Goal: Transaction & Acquisition: Purchase product/service

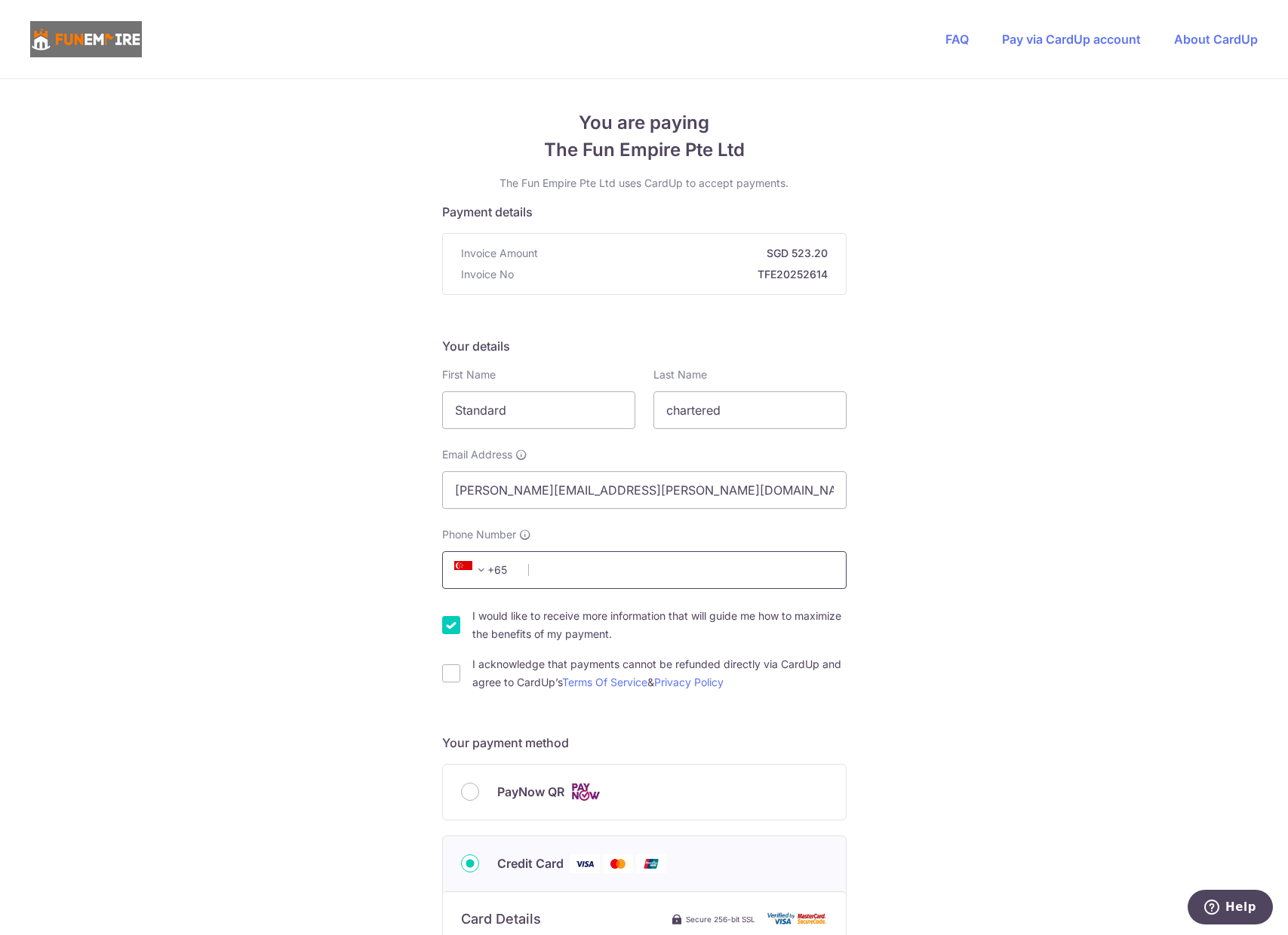
click at [616, 571] on input "Phone Number" at bounding box center [644, 570] width 404 height 38
click at [619, 576] on input "Phone Number" at bounding box center [644, 570] width 404 height 38
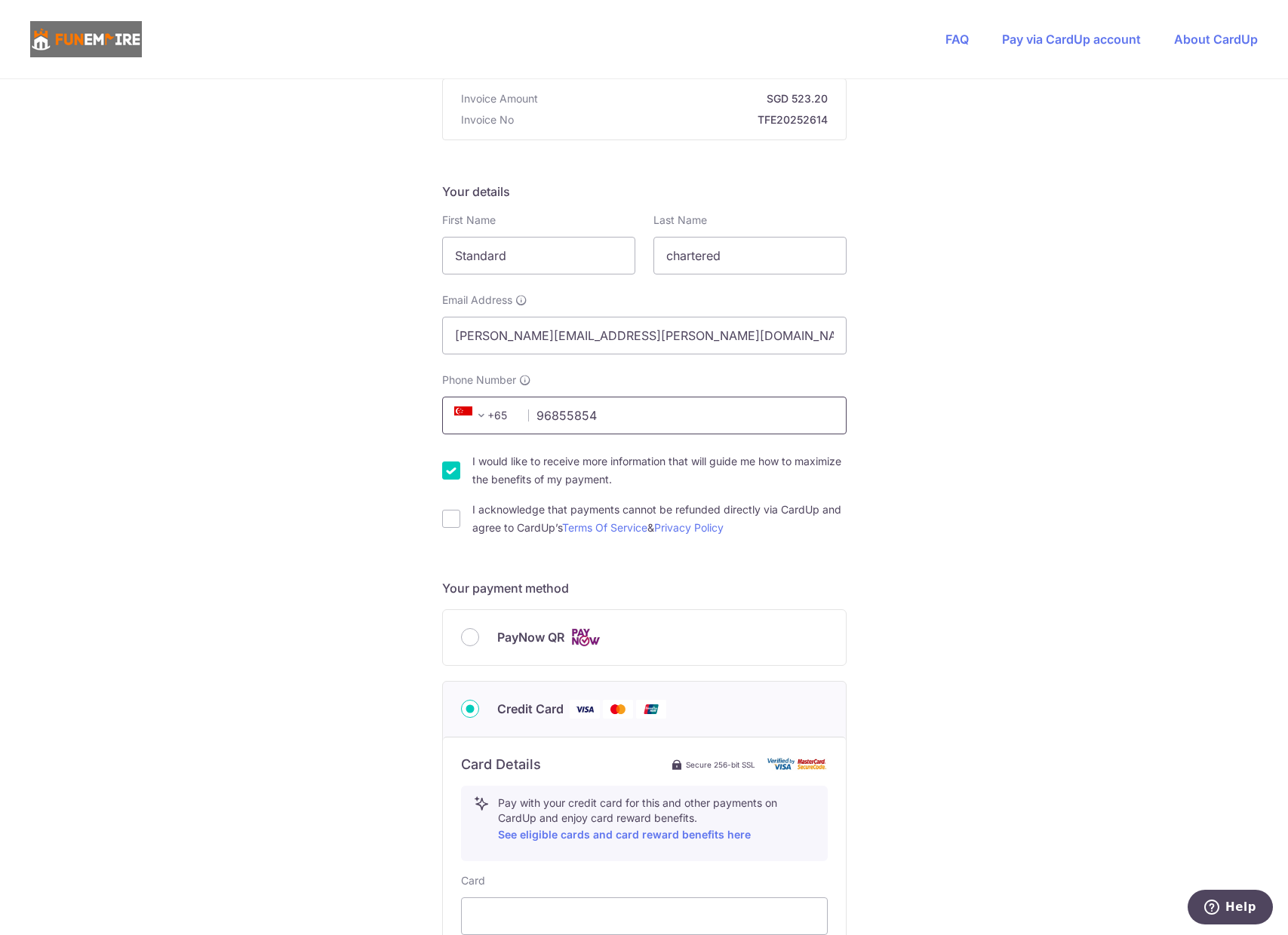
scroll to position [181, 0]
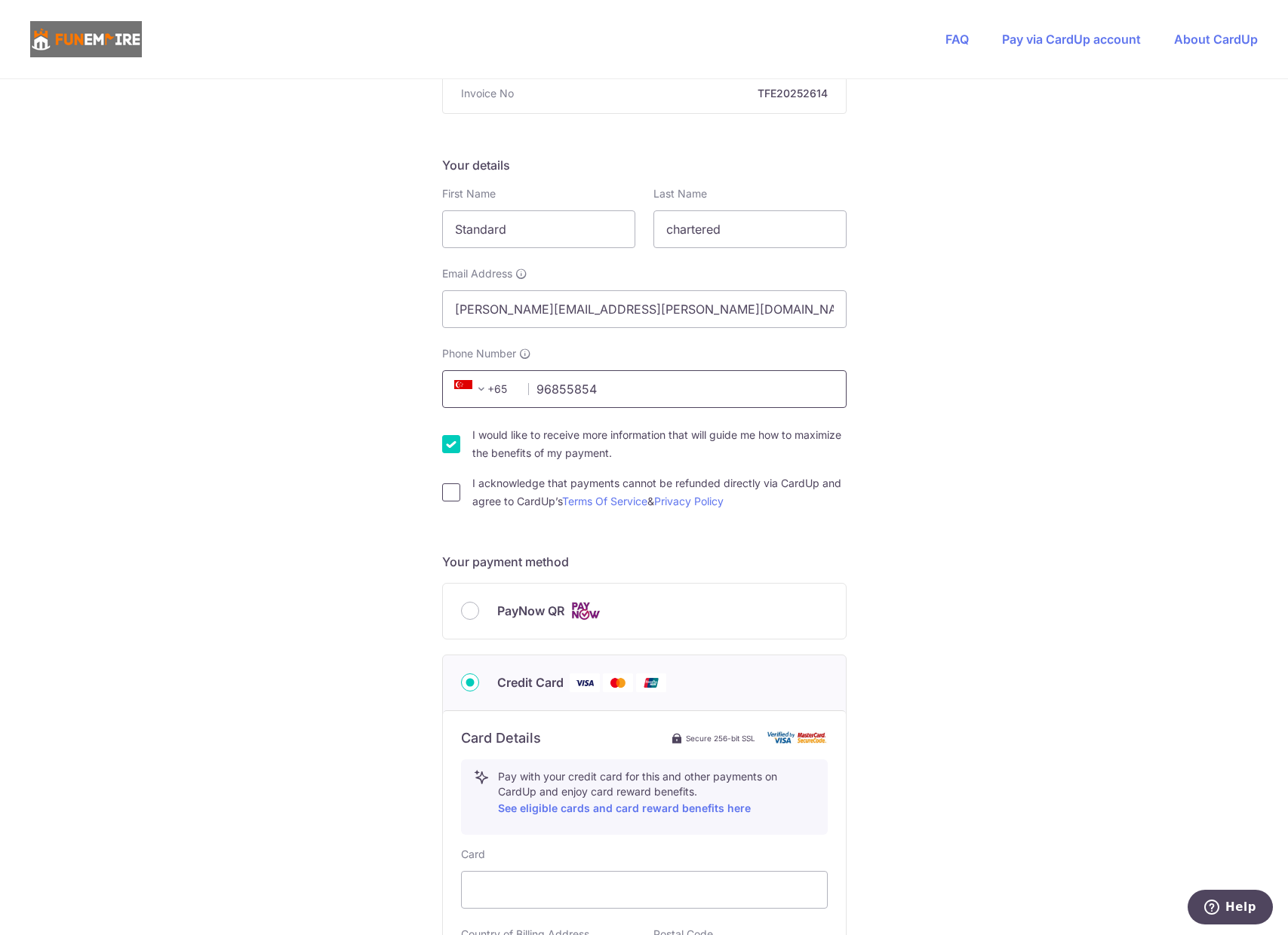
type input "96855854"
click at [446, 494] on input "I acknowledge that payments cannot be refunded directly via CardUp and agree to…" at bounding box center [451, 492] width 18 height 18
checkbox input "true"
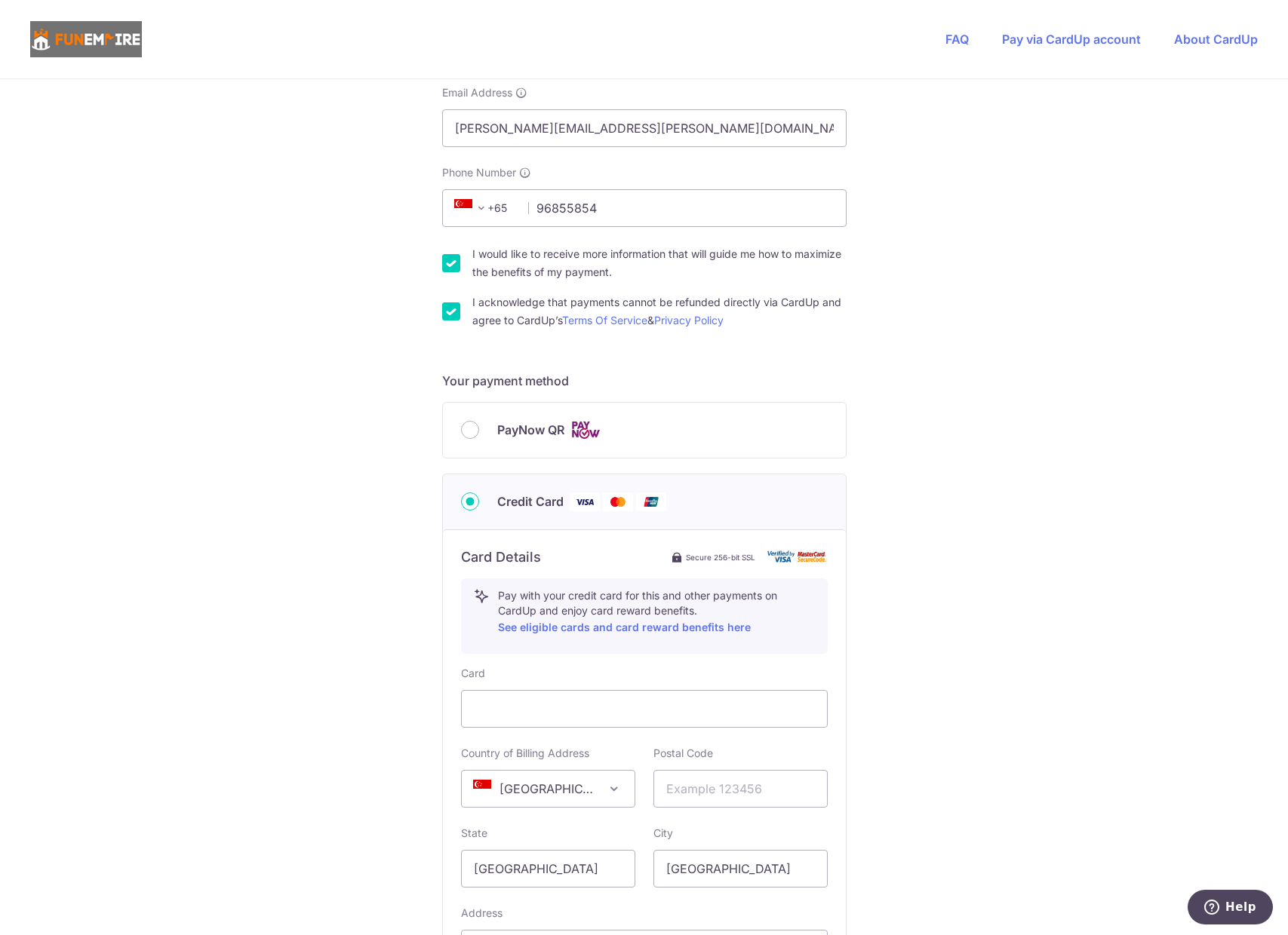
scroll to position [453, 0]
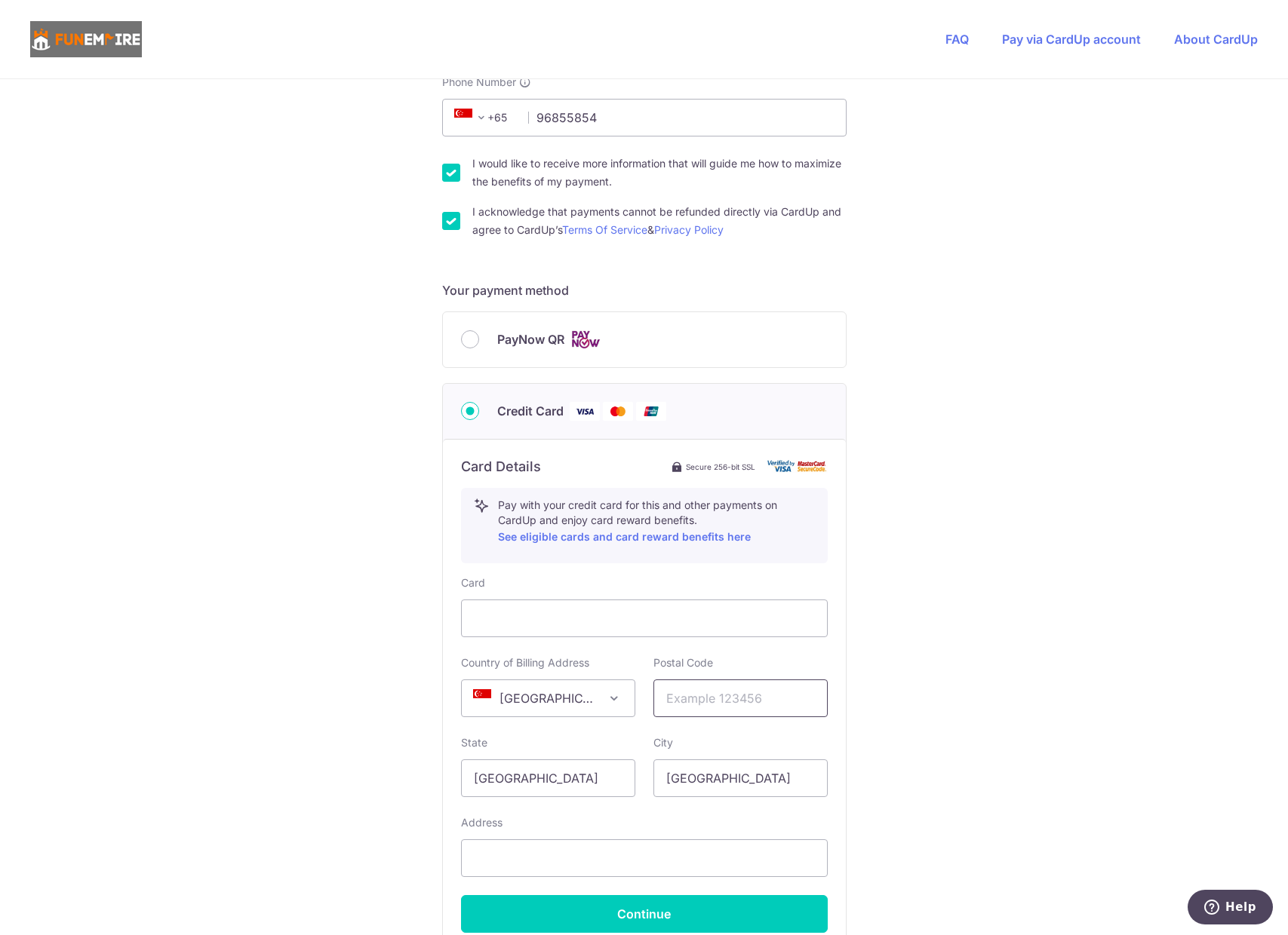
click at [706, 697] on input "text" at bounding box center [740, 699] width 175 height 38
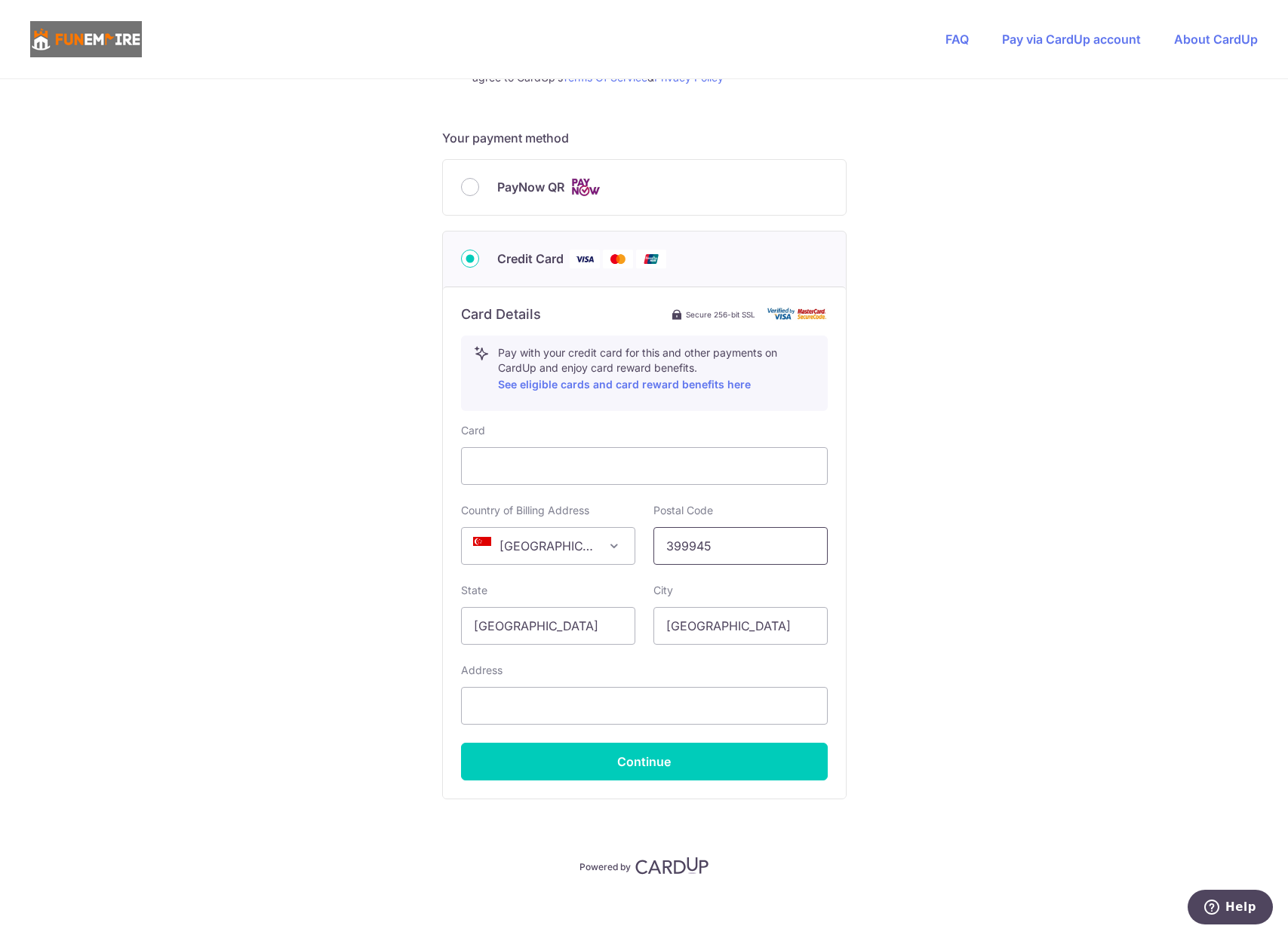
scroll to position [615, 0]
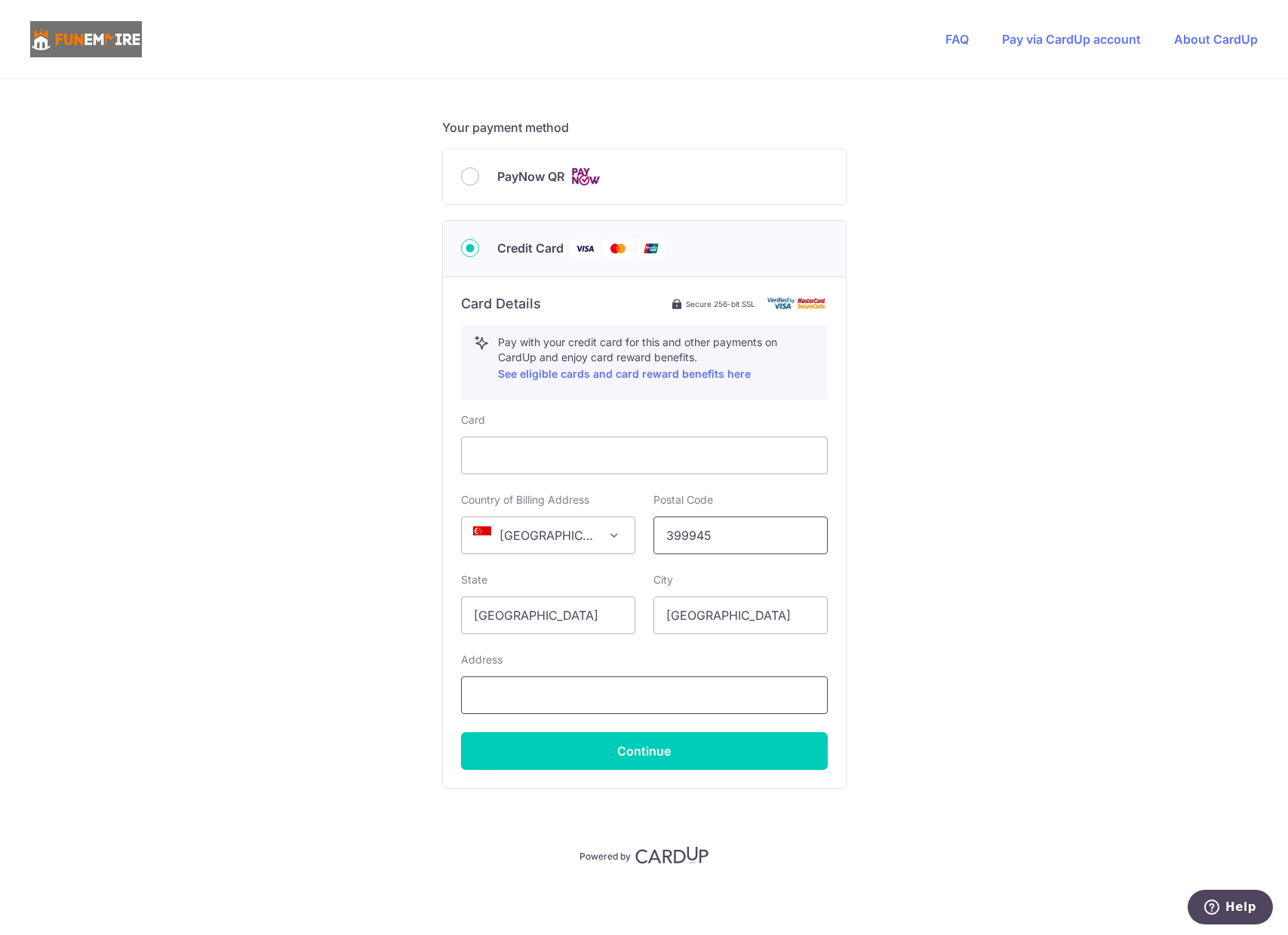
type input "399945"
click at [592, 695] on input "text" at bounding box center [644, 695] width 366 height 38
type input "[STREET_ADDRESS]"
click at [623, 755] on button "Continue" at bounding box center [644, 751] width 366 height 38
type input "**** 6201"
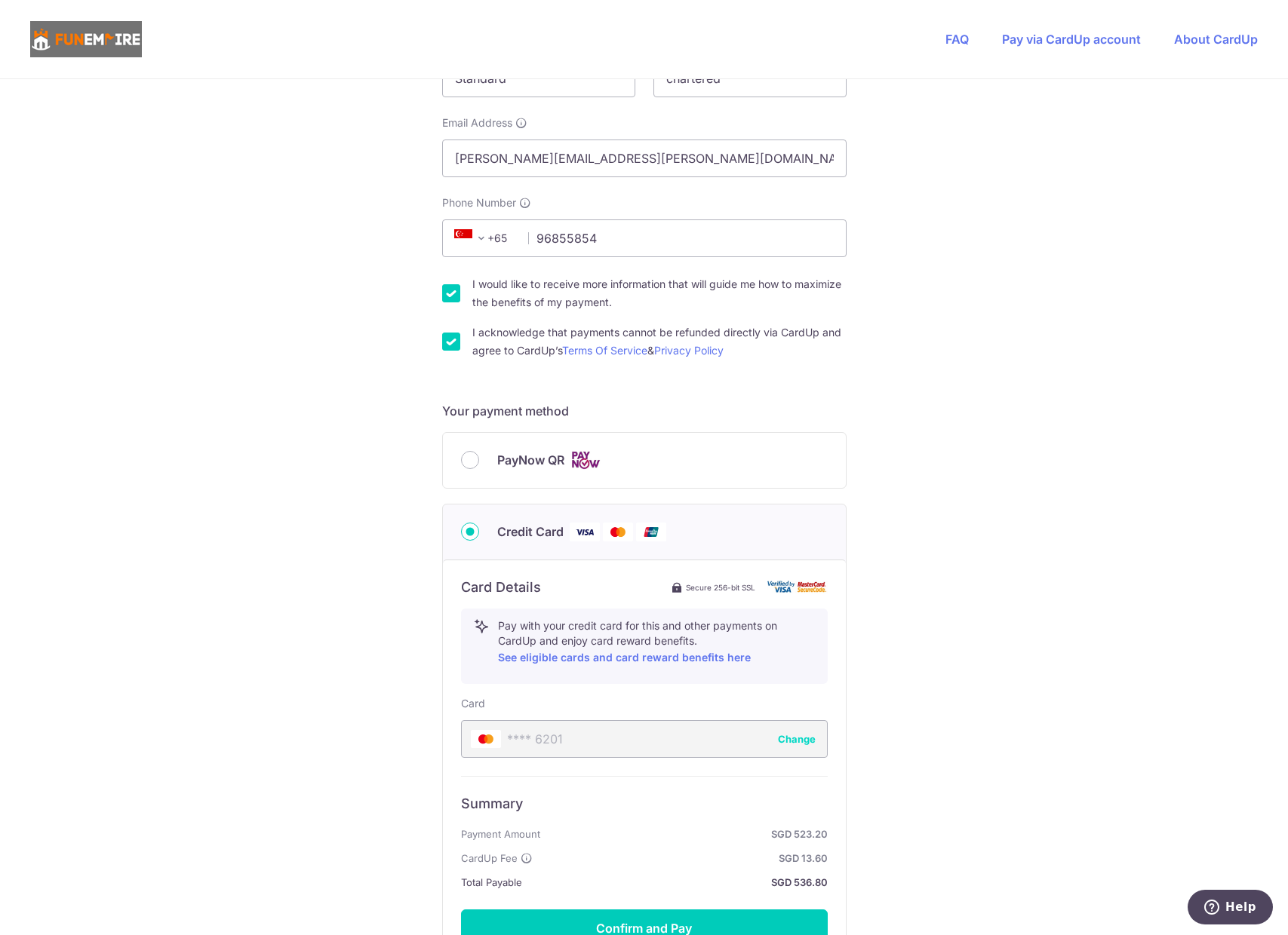
scroll to position [509, 0]
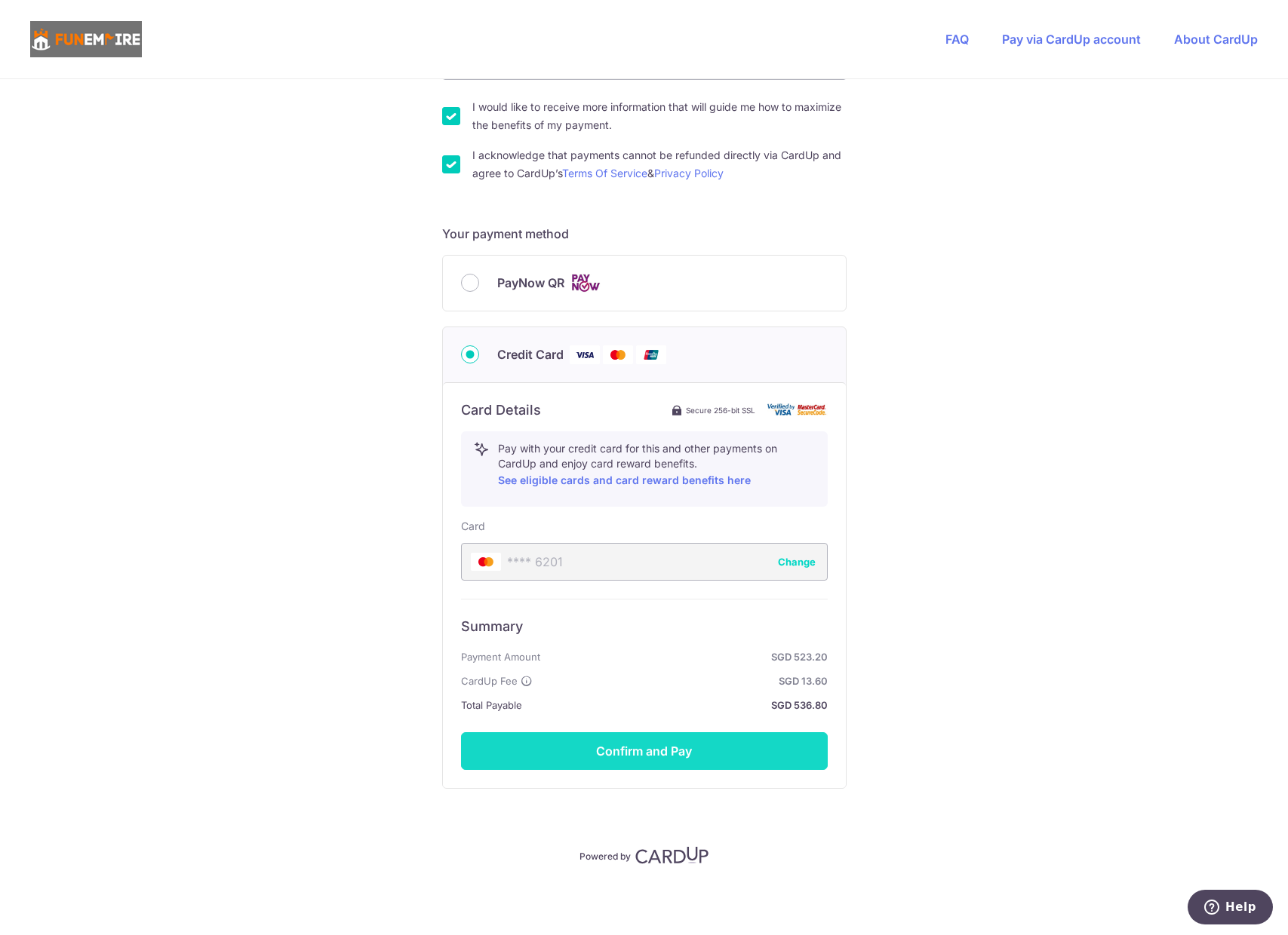
click at [646, 754] on button "Confirm and Pay" at bounding box center [644, 751] width 366 height 38
